Goal: Browse casually: Explore the website without a specific task or goal

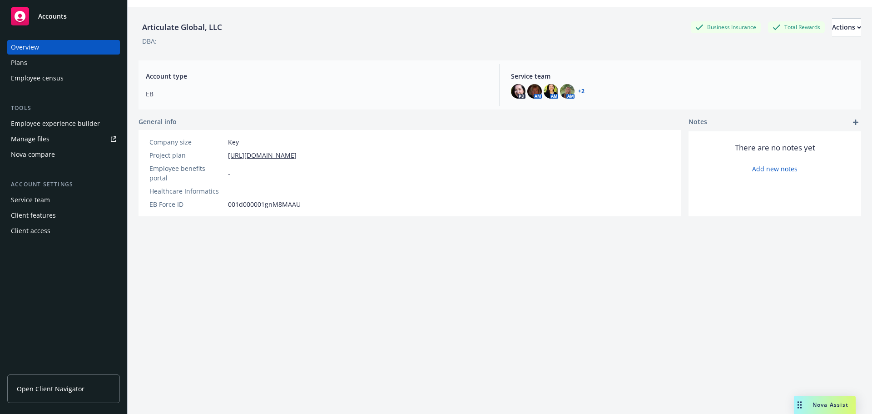
scroll to position [33, 0]
